Goal: Use online tool/utility: Utilize a website feature to perform a specific function

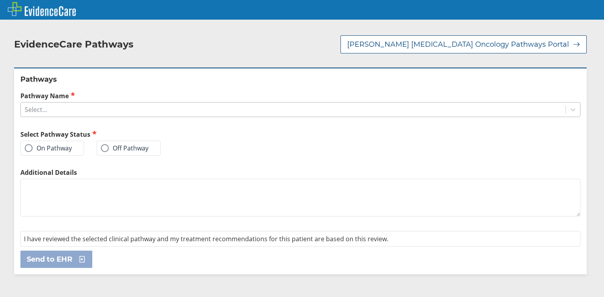
click at [65, 103] on div "Select..." at bounding box center [293, 109] width 545 height 13
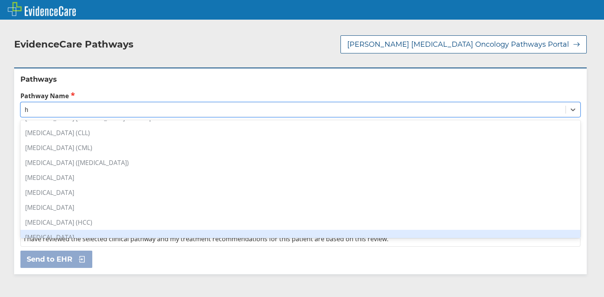
scroll to position [107, 0]
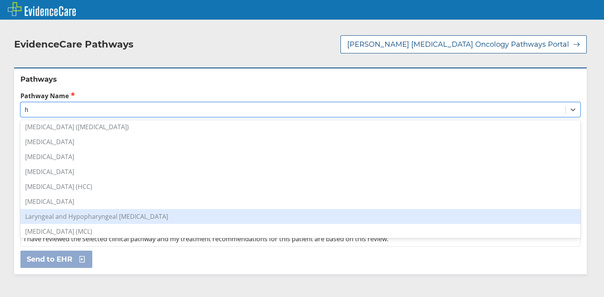
click at [99, 210] on div "Laryngeal and Hypopharyngeal [MEDICAL_DATA]" at bounding box center [300, 216] width 560 height 15
type input "h"
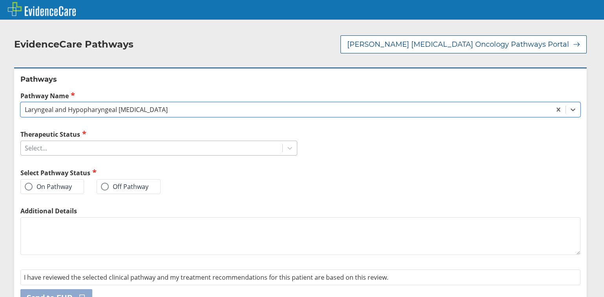
click at [82, 142] on div "Select..." at bounding box center [152, 147] width 262 height 13
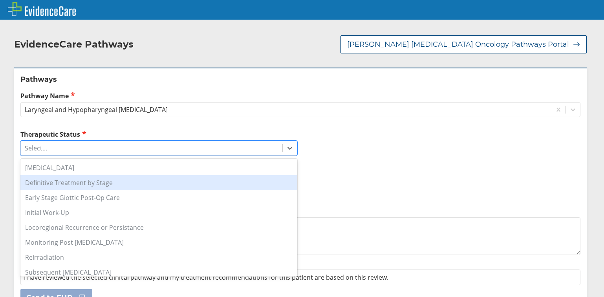
click at [70, 179] on div "Definitive Treatment by Stage" at bounding box center [158, 182] width 277 height 15
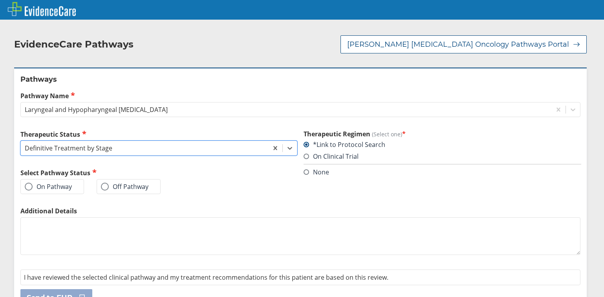
click at [66, 184] on div "On Pathway" at bounding box center [52, 186] width 64 height 15
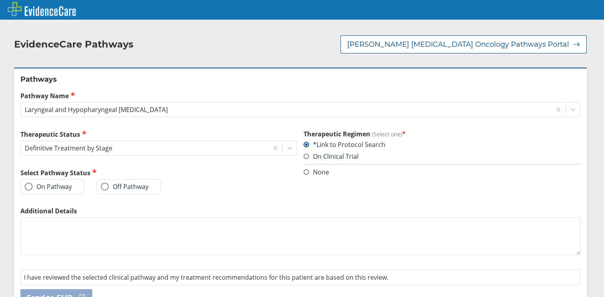
click at [68, 183] on label "On Pathway" at bounding box center [48, 187] width 47 height 8
click at [0, 0] on input "On Pathway" at bounding box center [0, 0] width 0 height 0
click at [54, 293] on span "Send to EHR" at bounding box center [50, 297] width 46 height 9
